Goal: Transaction & Acquisition: Purchase product/service

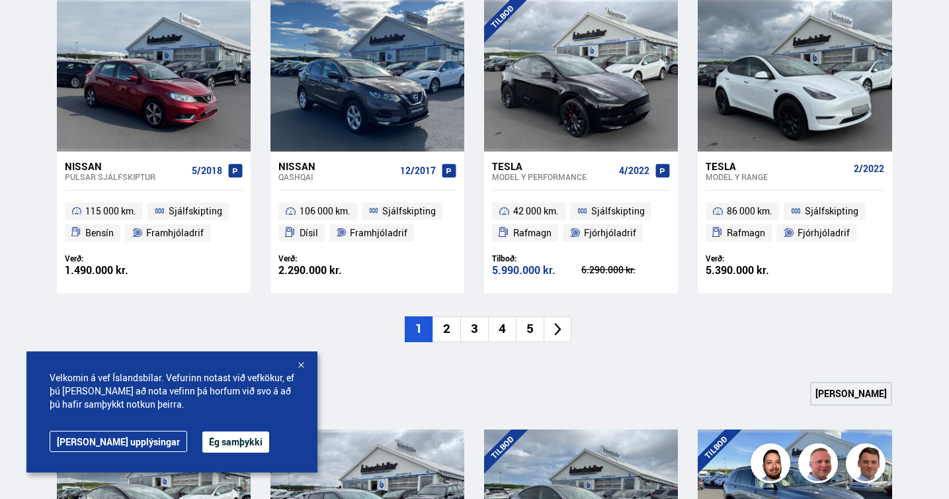
scroll to position [961, 0]
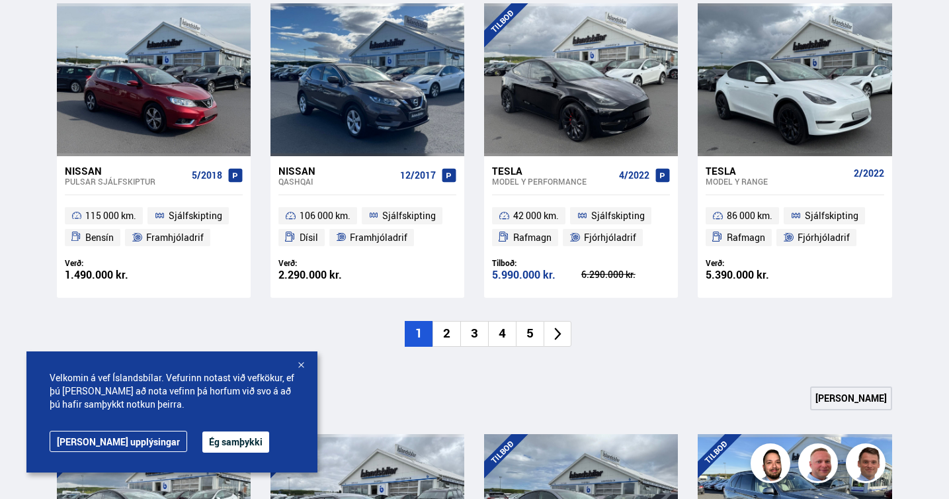
click at [202, 437] on button "Ég samþykki" at bounding box center [235, 441] width 67 height 21
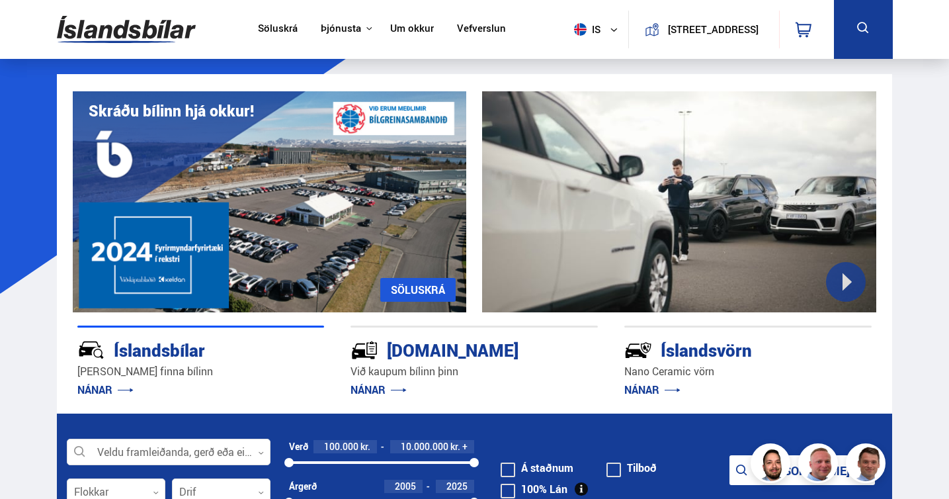
scroll to position [0, 0]
click at [267, 24] on link "Söluskrá" at bounding box center [278, 29] width 40 height 14
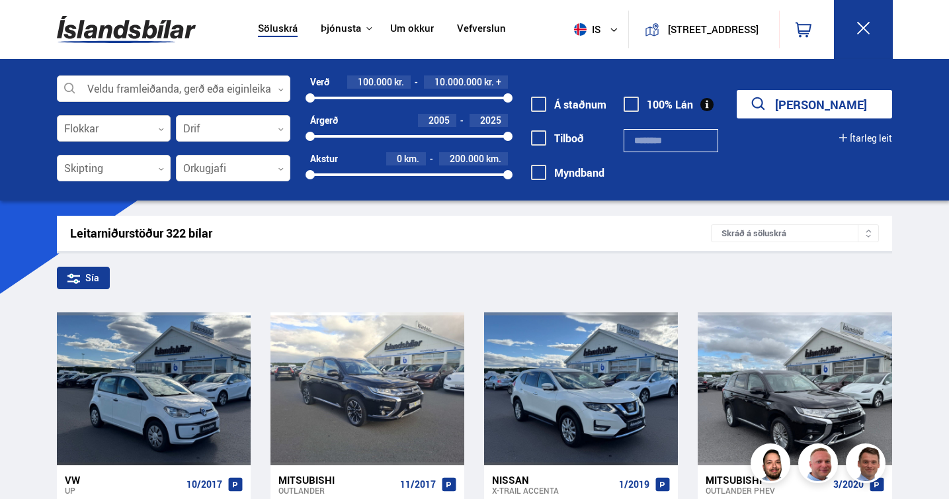
click at [161, 128] on icon at bounding box center [161, 129] width 6 height 6
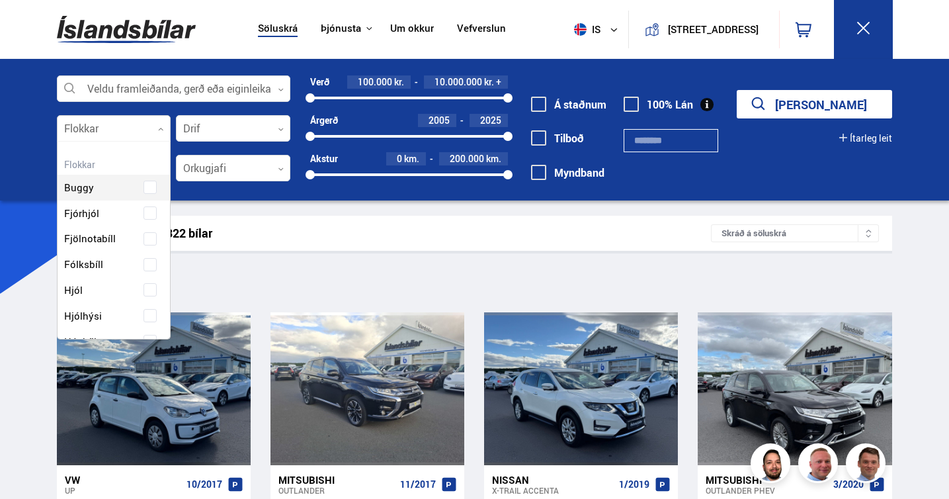
scroll to position [197, 110]
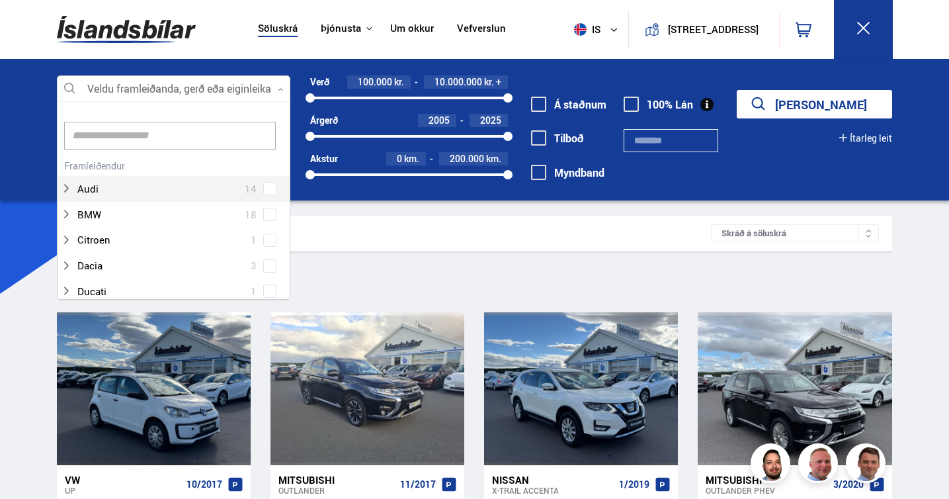
click at [124, 90] on div at bounding box center [174, 89] width 234 height 26
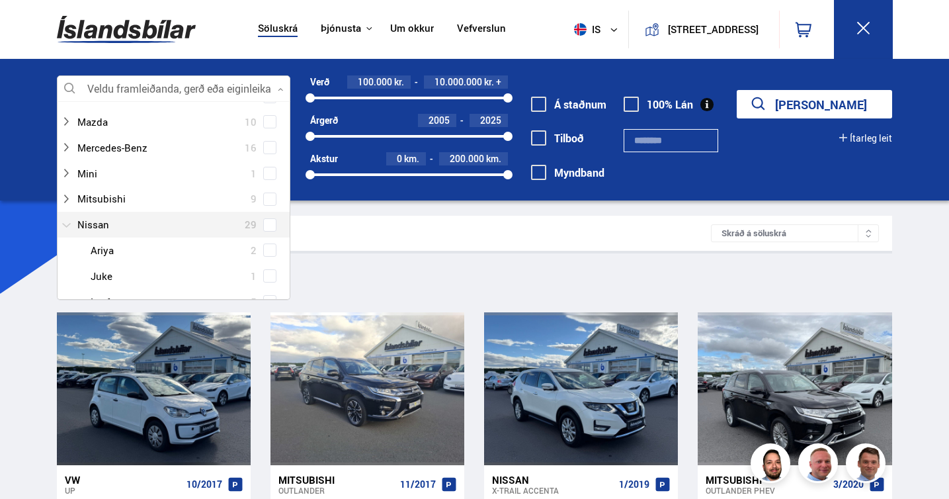
click at [105, 216] on div at bounding box center [161, 224] width 200 height 19
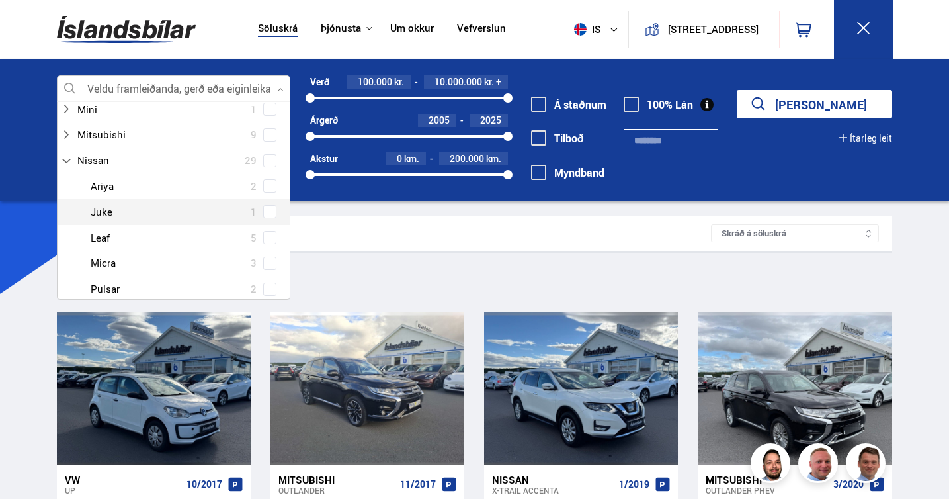
scroll to position [630, 0]
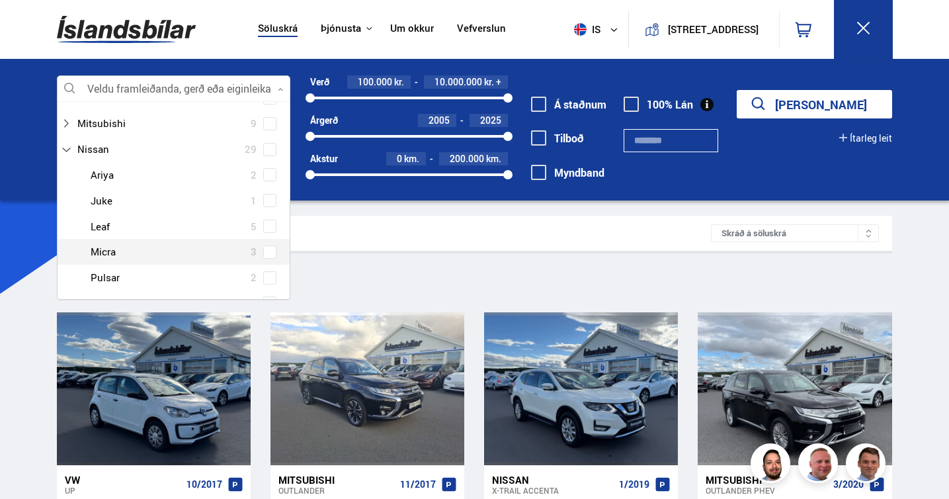
click at [103, 242] on div at bounding box center [187, 251] width 200 height 19
click at [112, 242] on div at bounding box center [187, 251] width 200 height 19
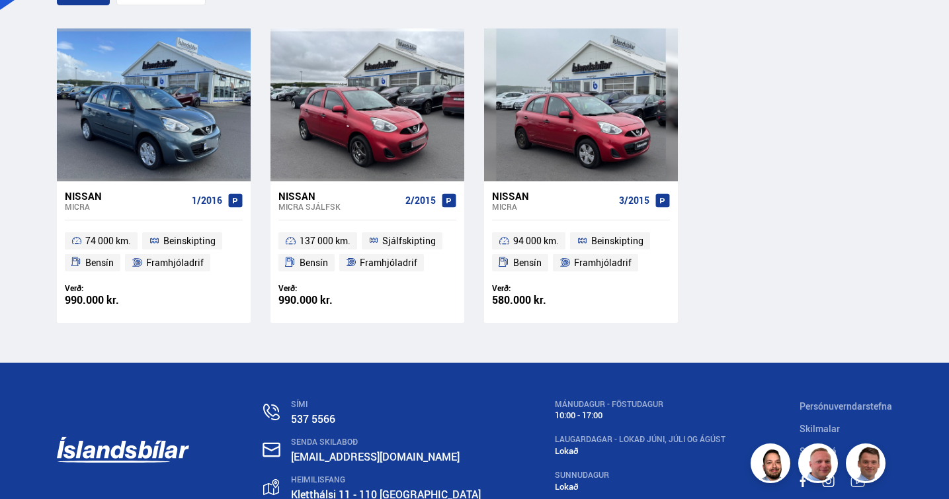
scroll to position [288, 0]
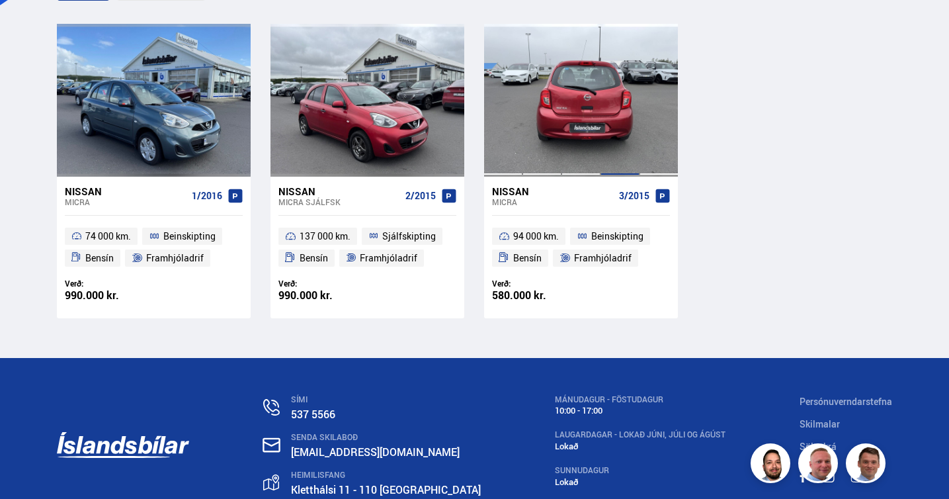
click at [609, 123] on div at bounding box center [620, 100] width 39 height 152
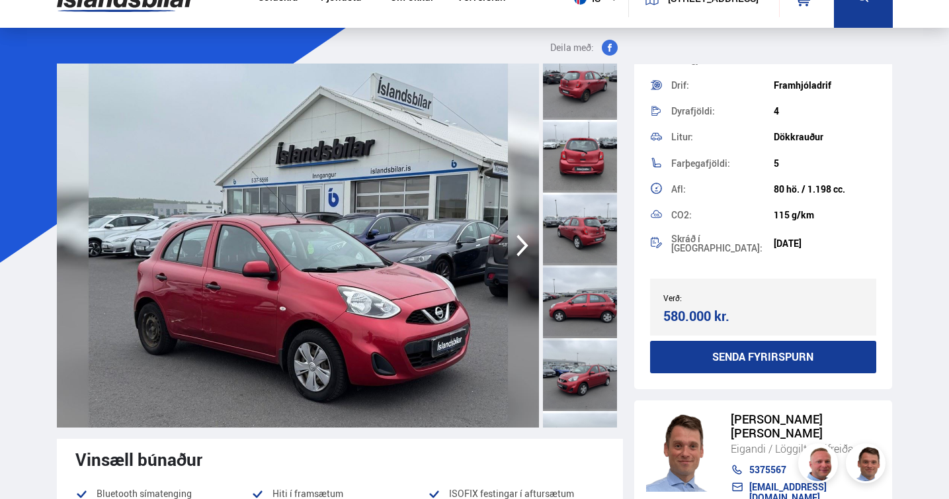
scroll to position [164, 0]
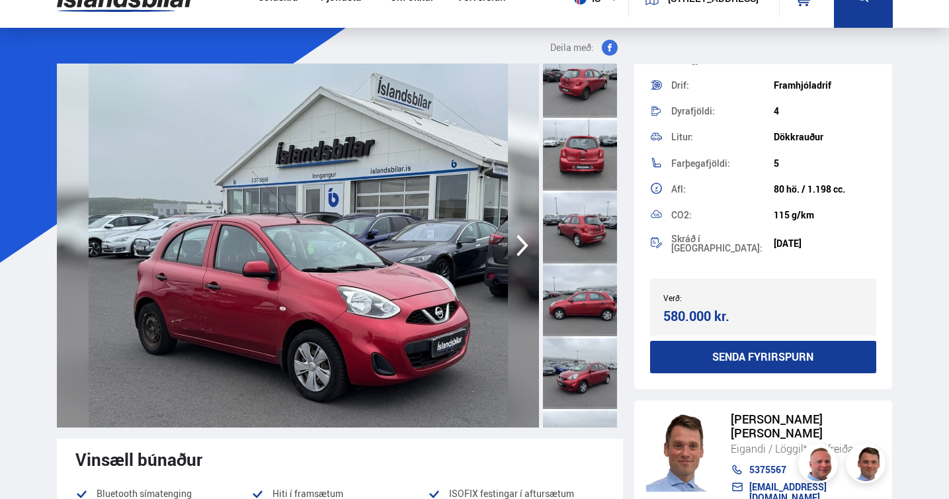
click at [593, 302] on div at bounding box center [580, 299] width 74 height 73
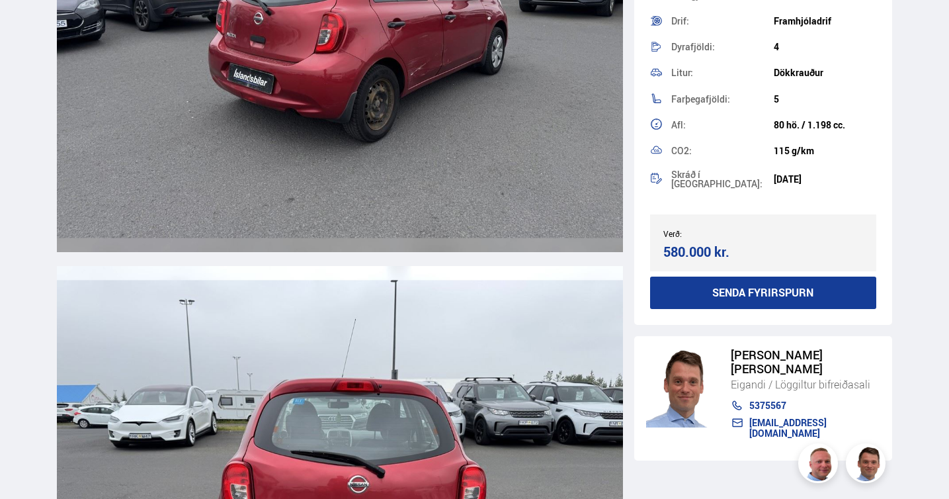
scroll to position [2254, 0]
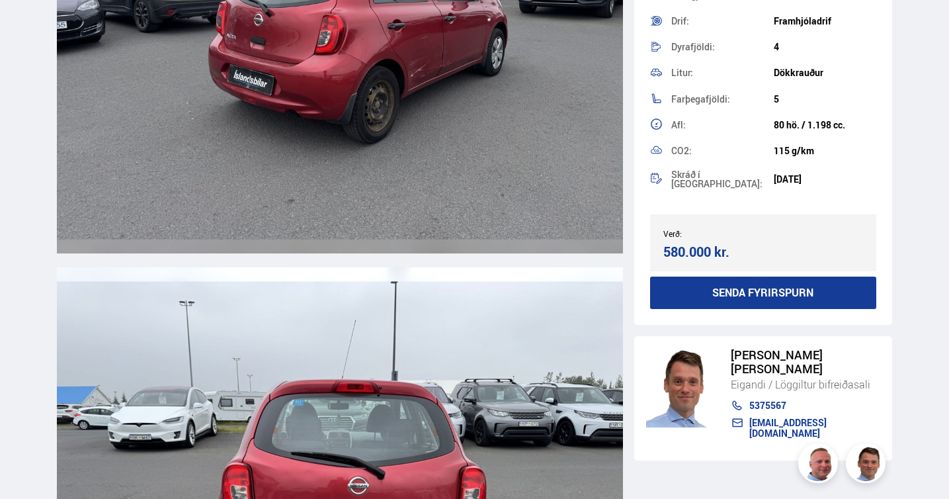
scroll to position [233, 0]
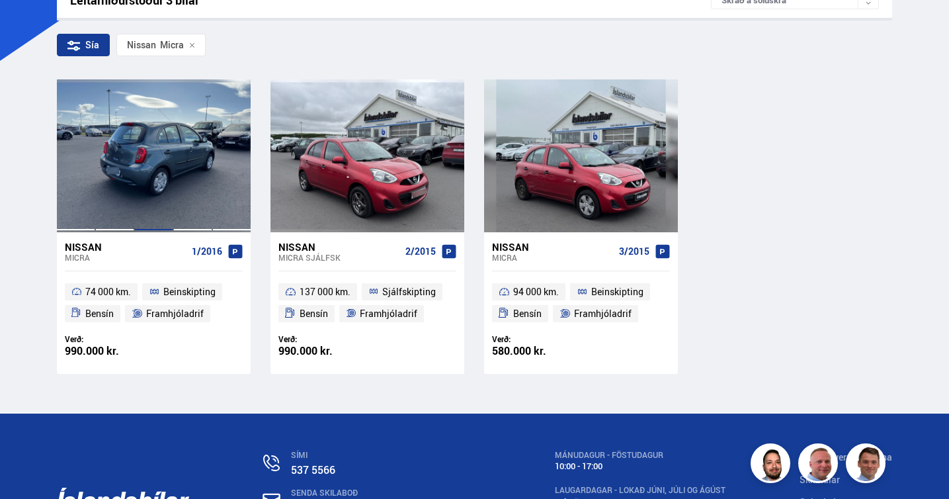
click at [141, 169] on div at bounding box center [153, 155] width 39 height 152
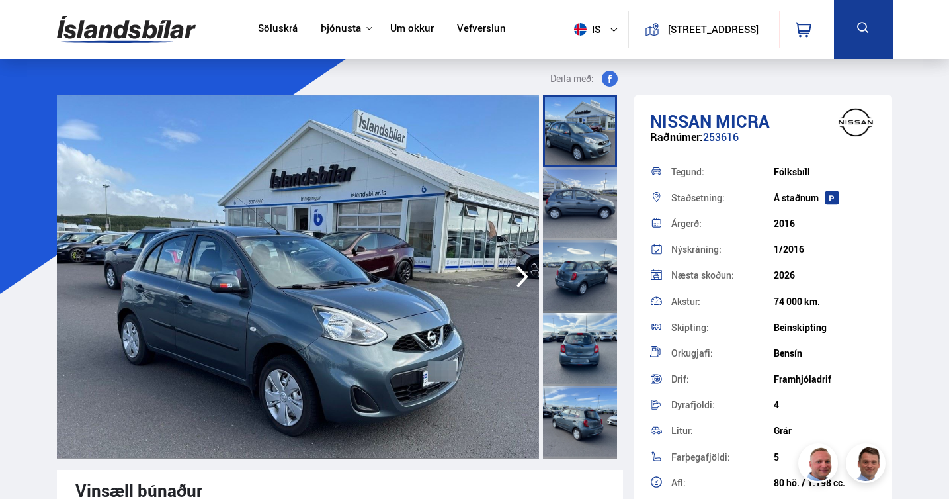
click at [271, 28] on link "Söluskrá" at bounding box center [278, 29] width 40 height 14
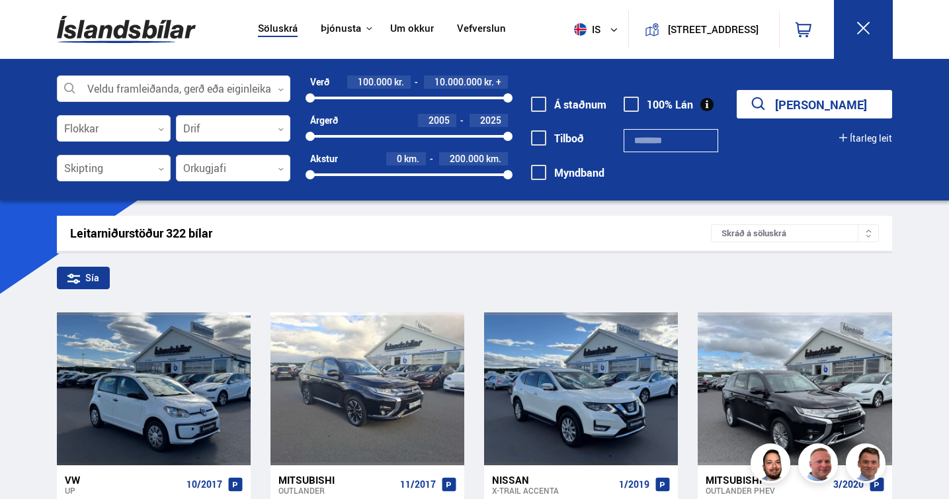
click at [538, 140] on span at bounding box center [538, 137] width 15 height 15
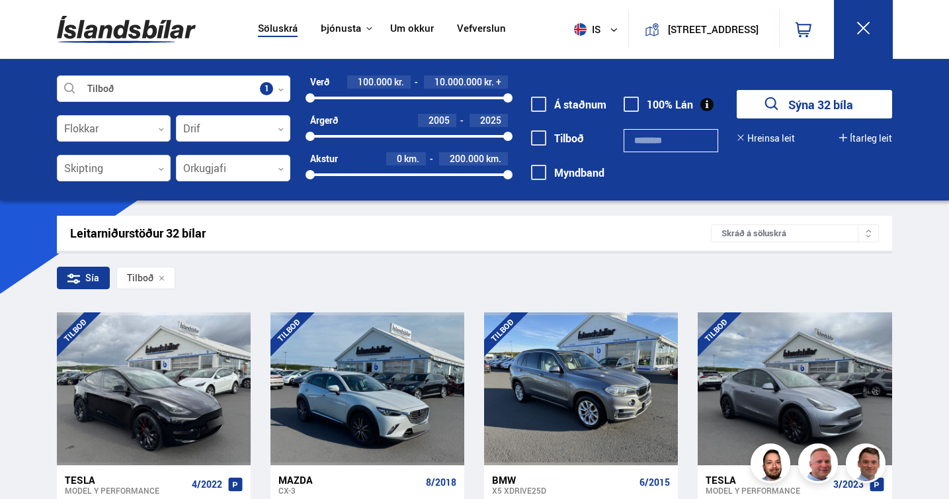
click at [863, 134] on button "Ítarleg leit" at bounding box center [865, 138] width 53 height 11
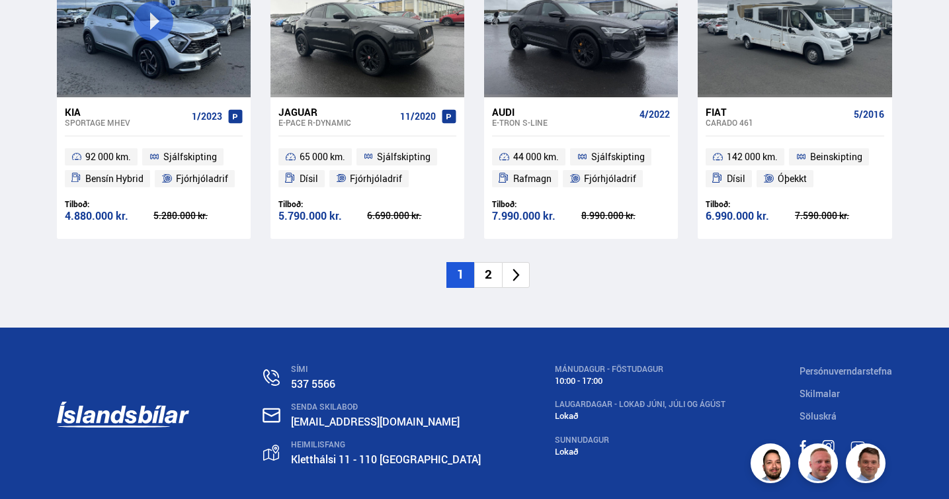
scroll to position [2082, 0]
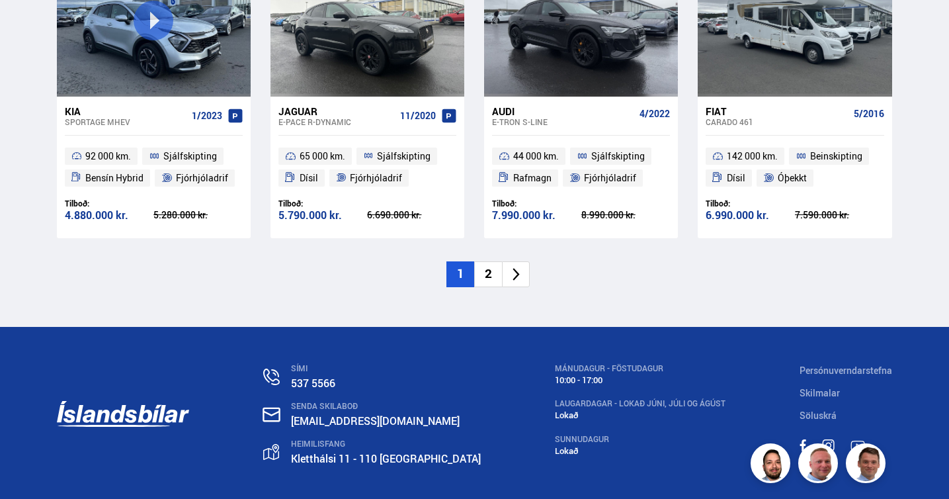
click at [488, 261] on li "2" at bounding box center [488, 274] width 28 height 26
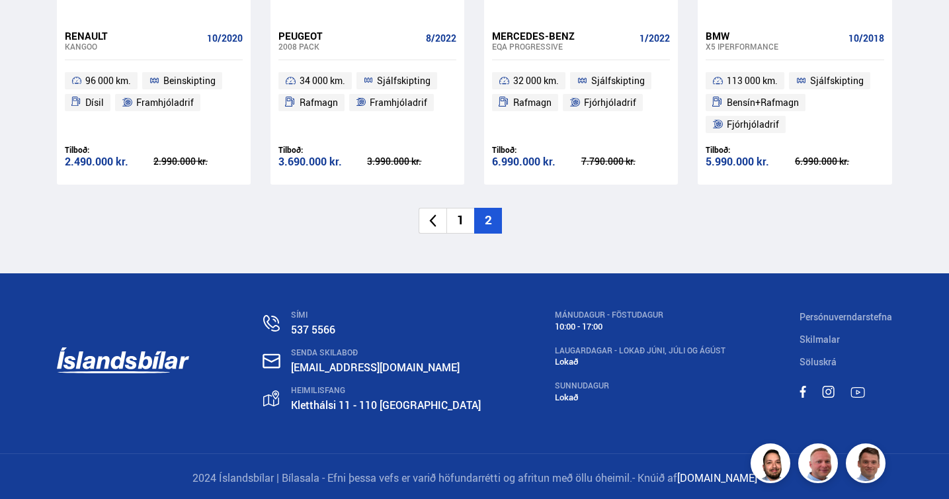
scroll to position [837, 0]
